Goal: Entertainment & Leisure: Consume media (video, audio)

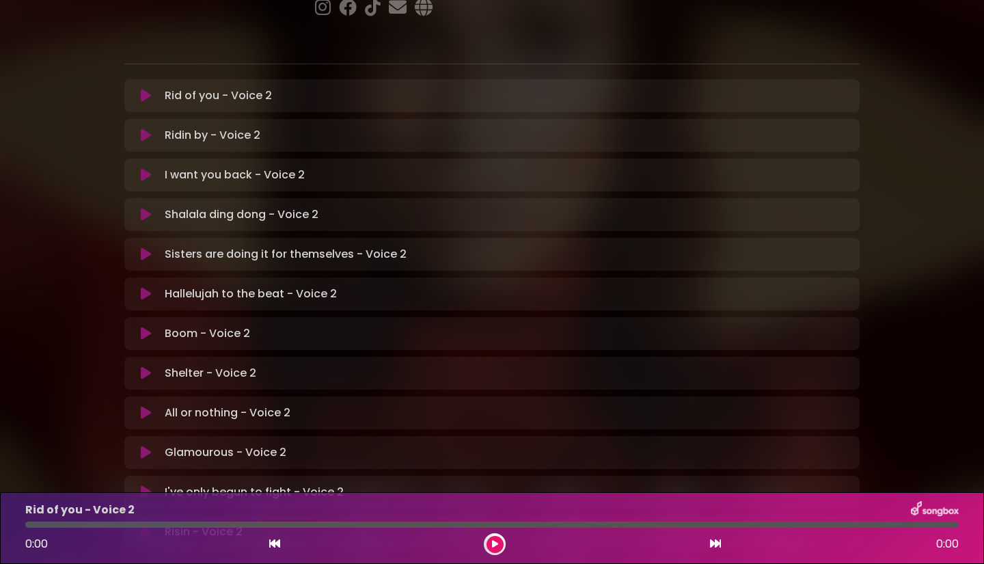
scroll to position [273, 0]
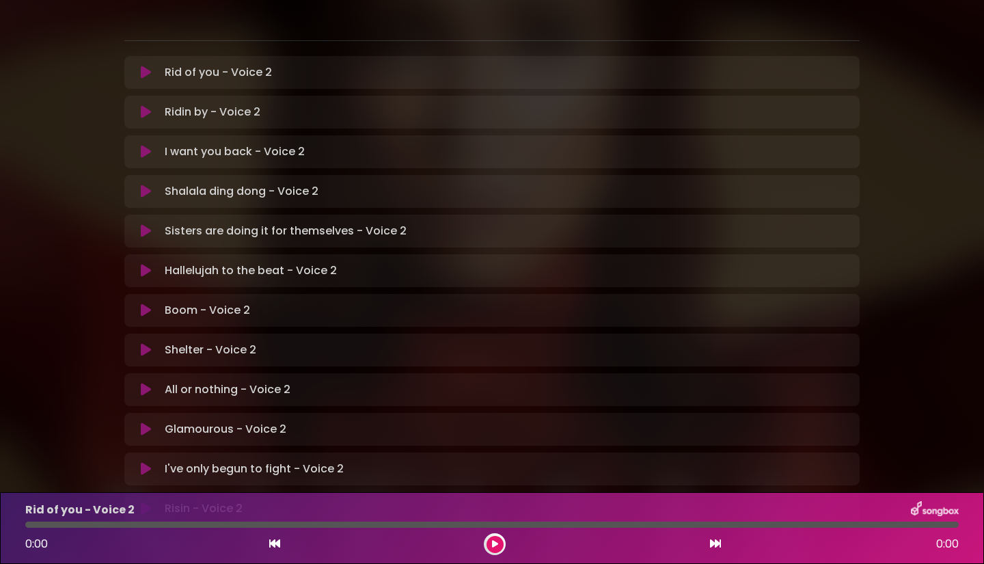
click at [183, 262] on p "Hallelujah to the beat - Voice 2 Loading Track..." at bounding box center [251, 270] width 172 height 16
click at [231, 262] on p "Hallelujah to the beat - Voice 2 Loading Track..." at bounding box center [251, 270] width 172 height 16
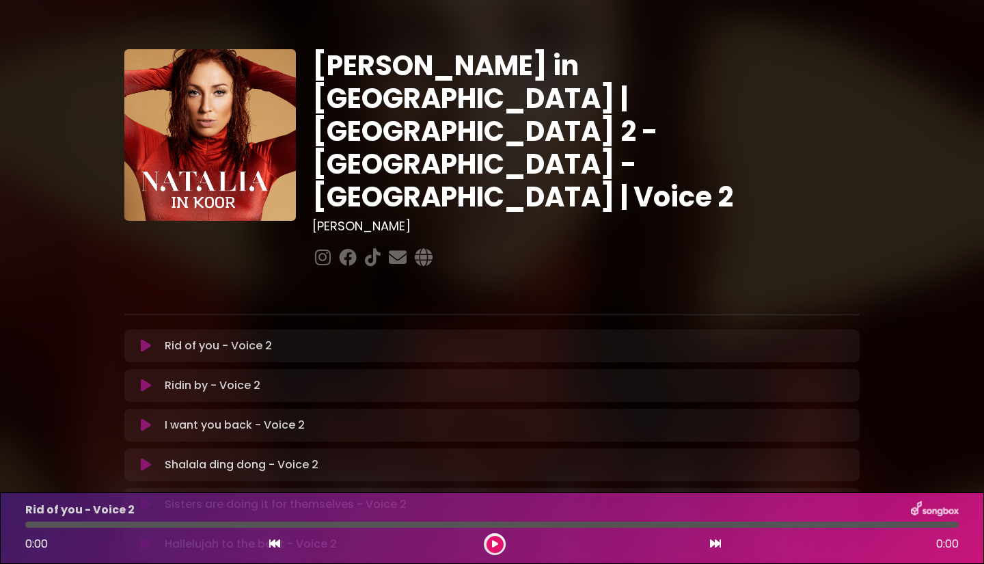
click at [490, 544] on button at bounding box center [494, 544] width 17 height 17
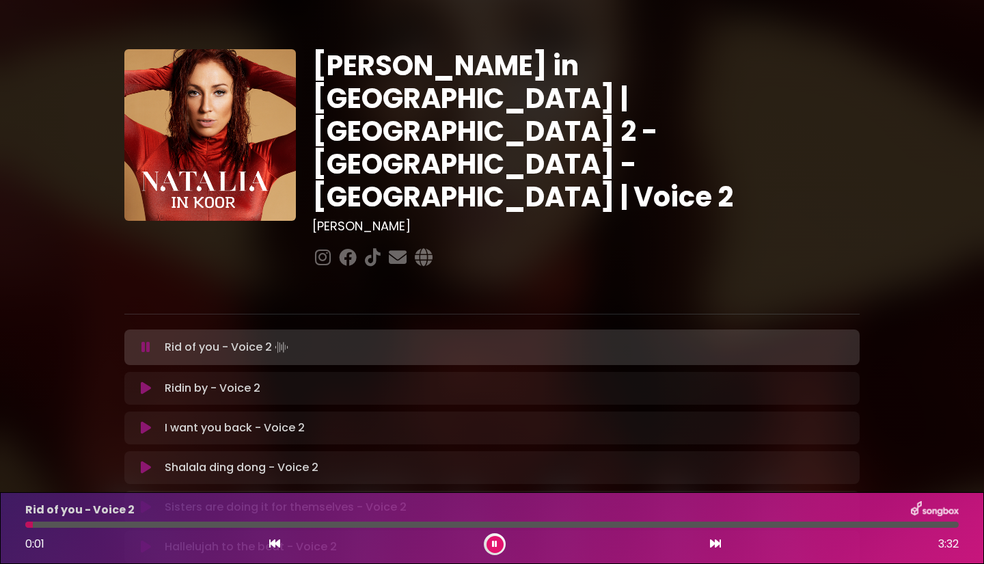
scroll to position [205, 0]
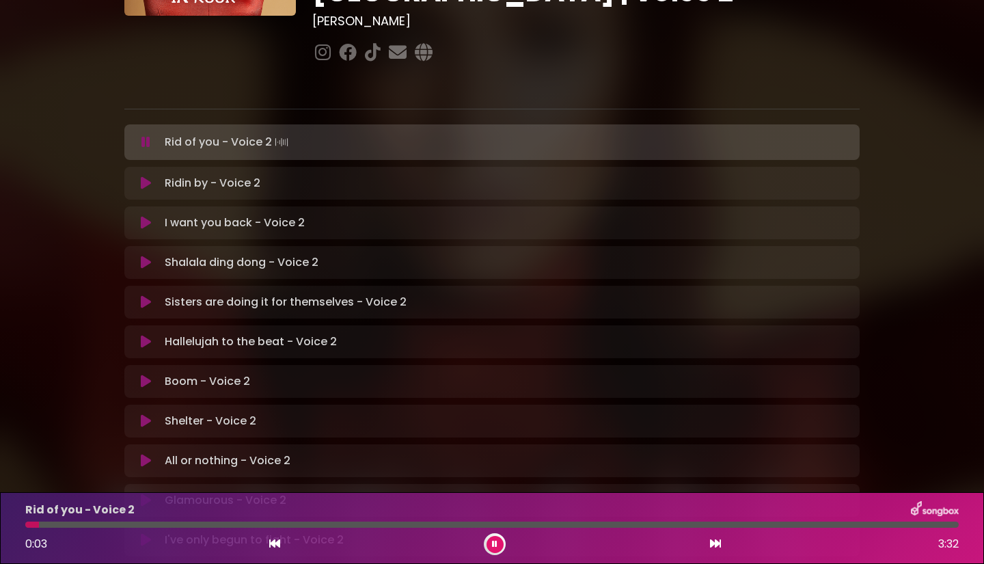
click at [304, 333] on p "Hallelujah to the beat - Voice 2 Loading Track..." at bounding box center [251, 341] width 172 height 16
click at [717, 544] on icon at bounding box center [715, 543] width 11 height 11
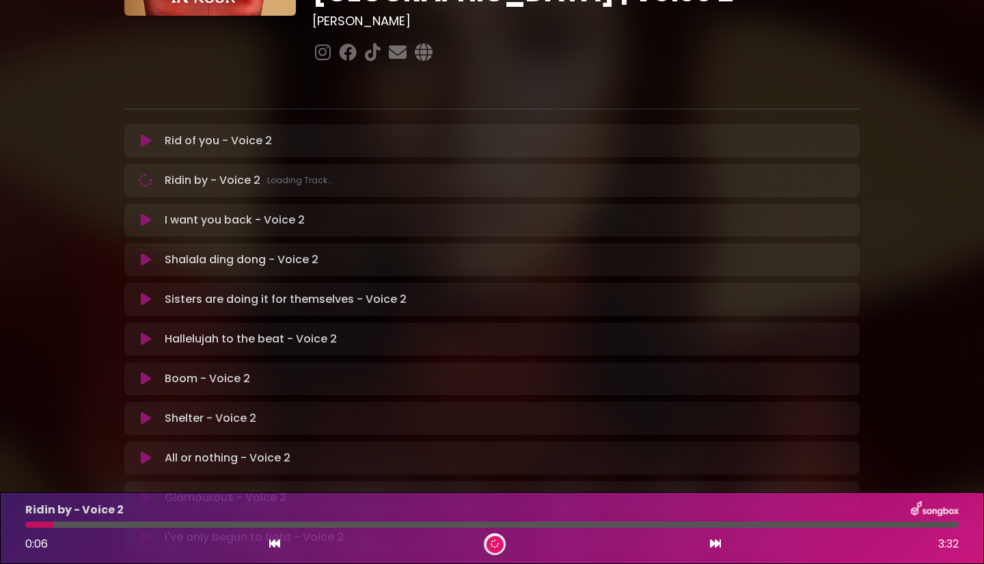
click at [717, 544] on icon at bounding box center [715, 543] width 11 height 11
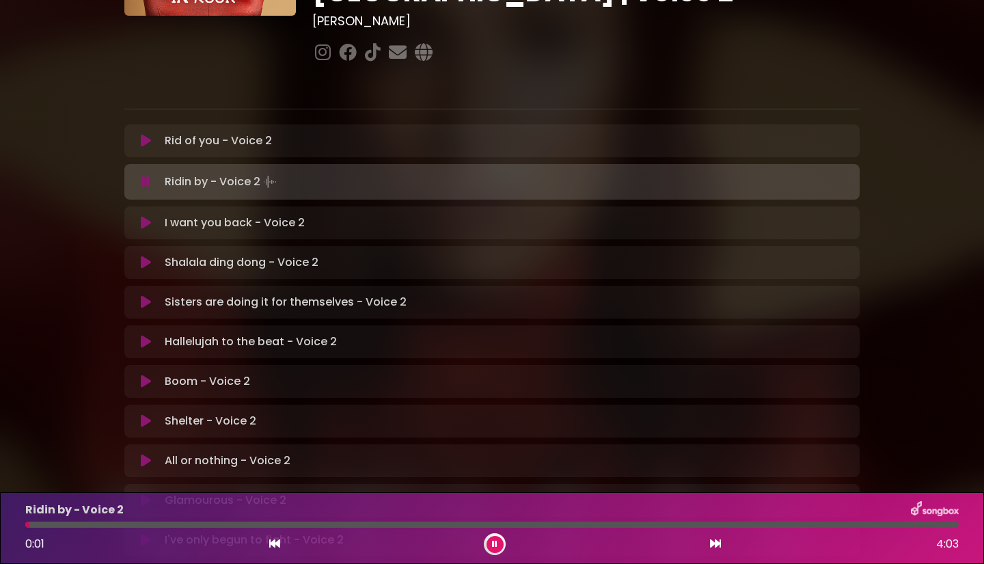
click at [717, 544] on icon at bounding box center [715, 543] width 11 height 11
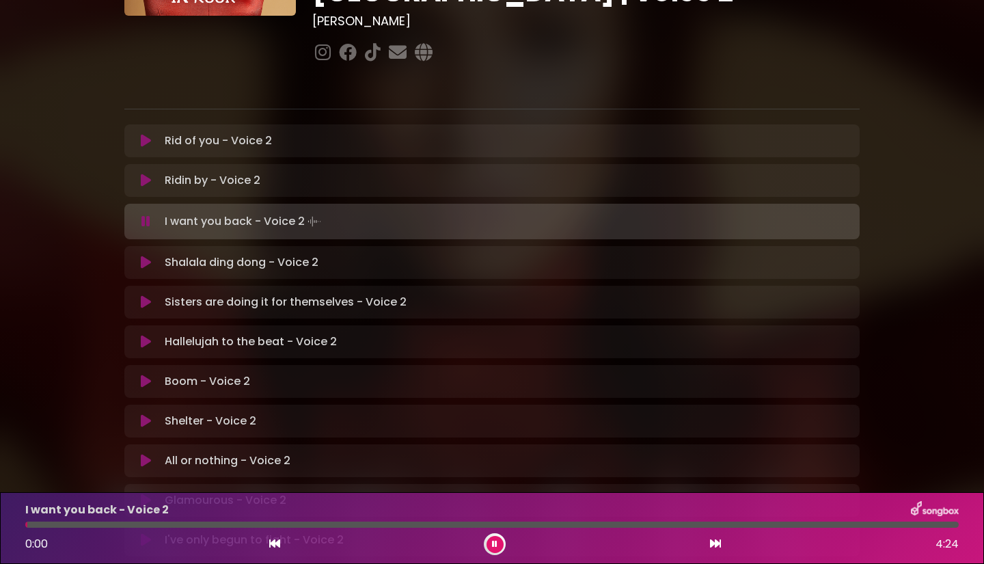
click at [717, 544] on icon at bounding box center [715, 543] width 11 height 11
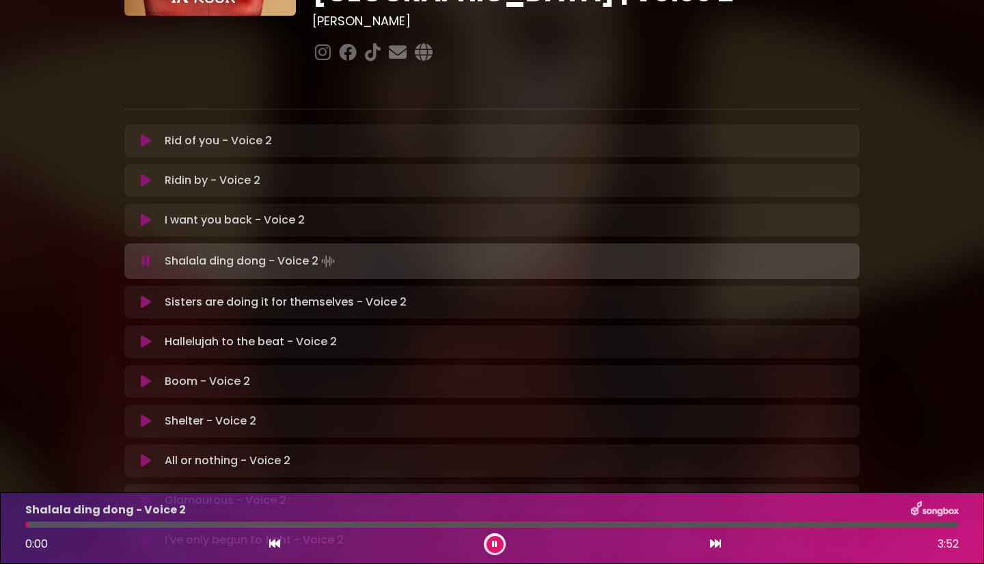
click at [717, 544] on icon at bounding box center [715, 543] width 11 height 11
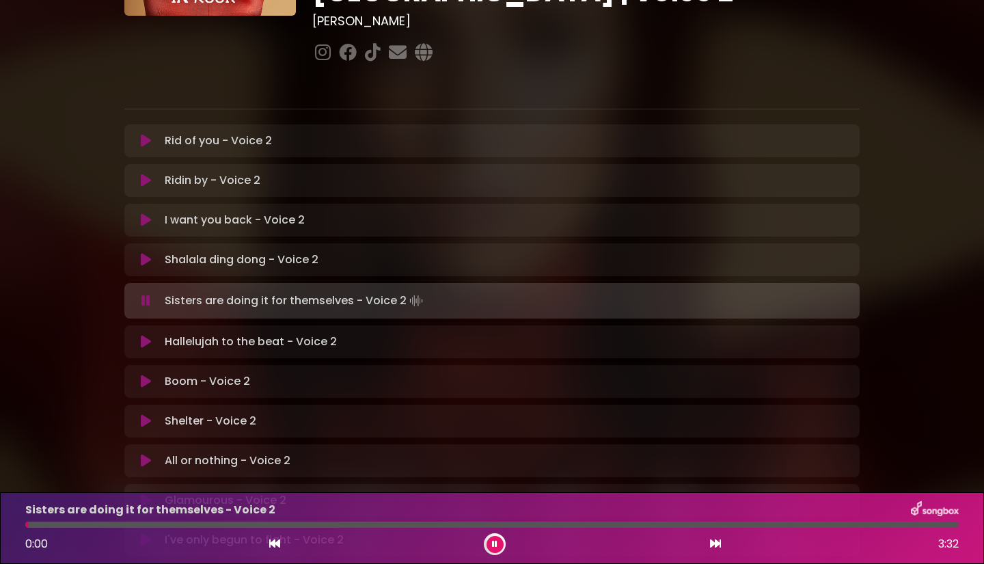
click at [717, 544] on icon at bounding box center [715, 543] width 11 height 11
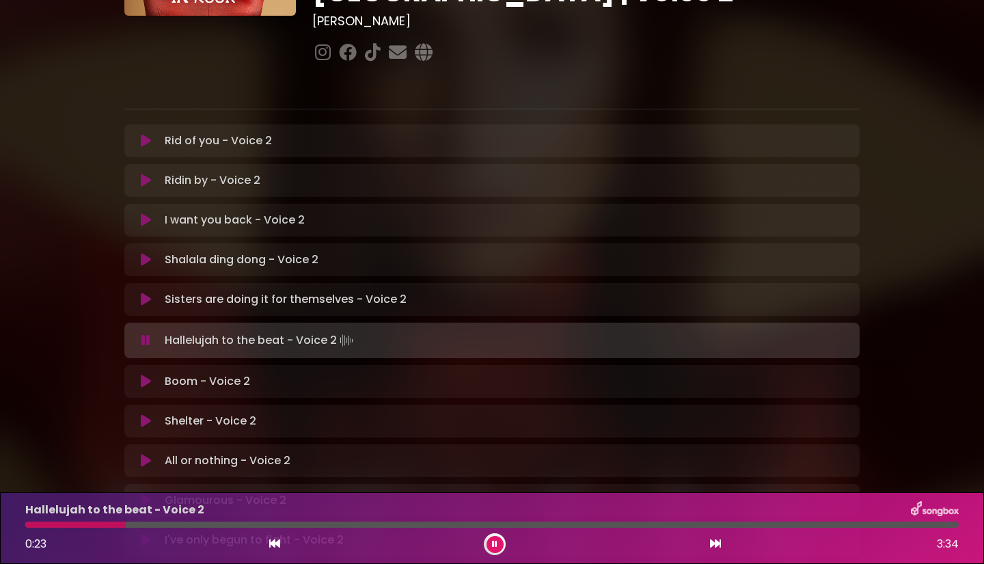
click at [23, 330] on div "[PERSON_NAME] in [GEOGRAPHIC_DATA] | [GEOGRAPHIC_DATA] 2 - [GEOGRAPHIC_DATA] - …" at bounding box center [492, 214] width 984 height 807
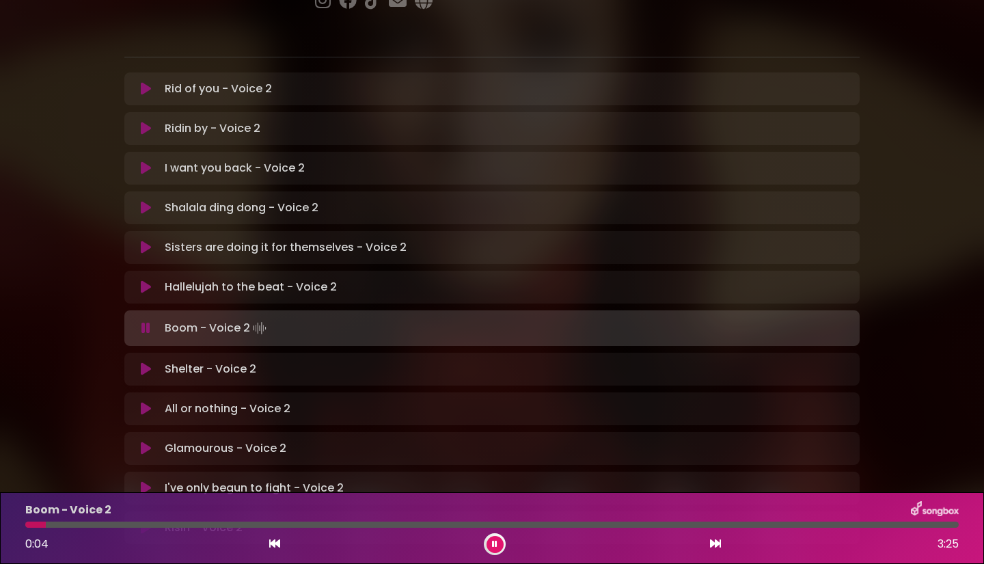
scroll to position [273, 0]
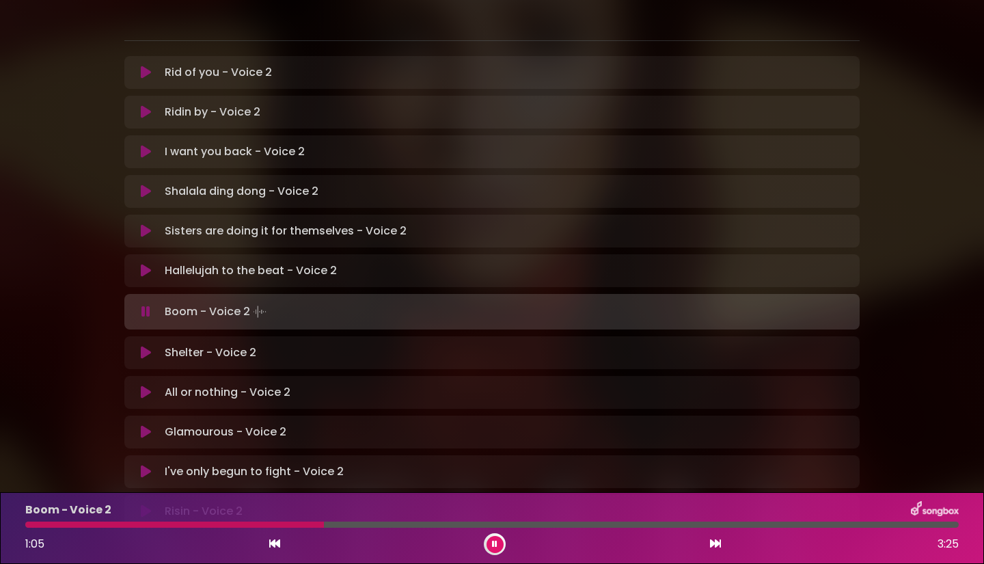
click at [669, 463] on div "I've only begun to fight - Voice 2 Loading Track..." at bounding box center [505, 471] width 692 height 16
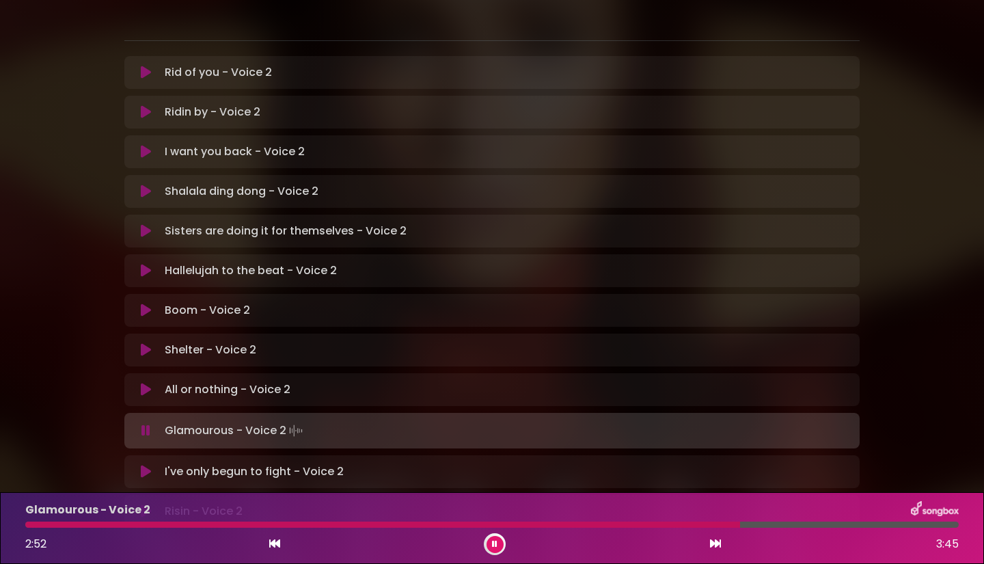
click at [490, 542] on button at bounding box center [494, 544] width 17 height 17
